Goal: Task Accomplishment & Management: Complete application form

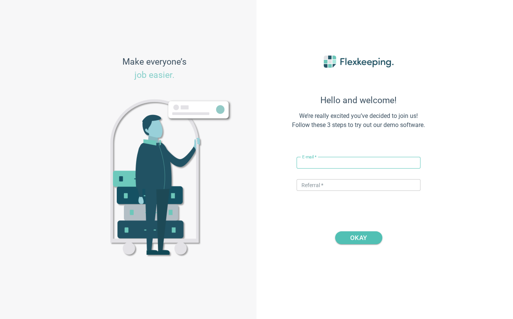
click at [322, 160] on input "text" at bounding box center [359, 163] width 124 height 12
type input "[PERSON_NAME][EMAIL_ADDRESS][DOMAIN_NAME]"
type input "DIGITALMAGIC"
click at [372, 240] on button "OKAY" at bounding box center [358, 237] width 47 height 13
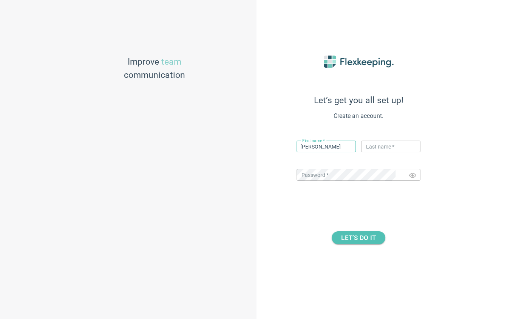
type input "[PERSON_NAME]"
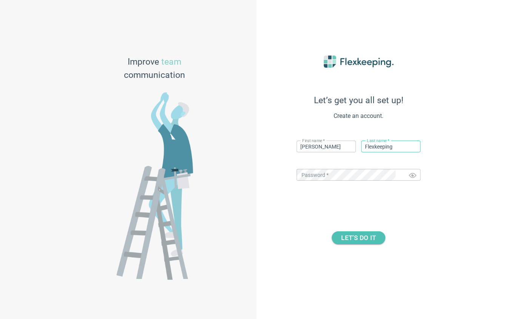
type input "Flexkeeping"
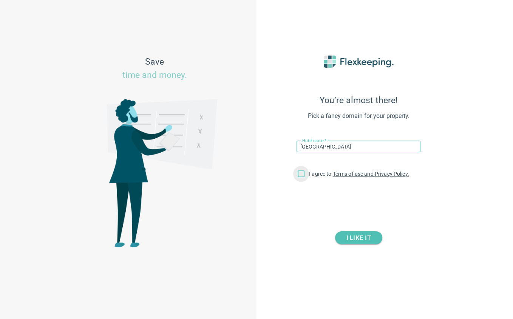
type input "[GEOGRAPHIC_DATA]"
click at [302, 172] on input "I agree to Terms of use and Privacy Policy." at bounding box center [301, 175] width 16 height 16
checkbox input "true"
click at [360, 208] on div "You’re almost there! Pick a fancy domain for your property. Hotel name   * [GEO…" at bounding box center [358, 160] width 166 height 246
click at [369, 235] on span "I LIKE IT" at bounding box center [358, 237] width 25 height 13
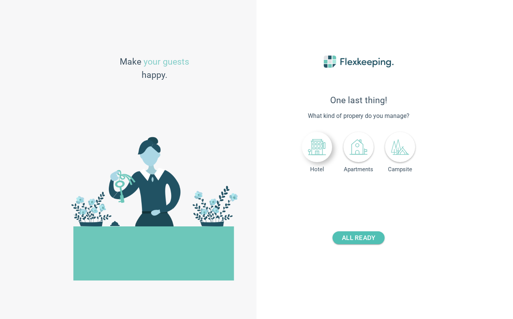
click at [311, 152] on icon at bounding box center [317, 147] width 18 height 18
click at [370, 198] on input "number" at bounding box center [377, 193] width 28 height 12
click at [374, 196] on input "number" at bounding box center [377, 193] width 28 height 12
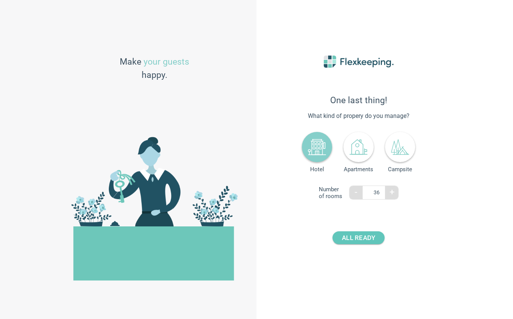
type input "36"
click at [364, 239] on span "ALL READY" at bounding box center [358, 237] width 33 height 13
